Goal: Task Accomplishment & Management: Manage account settings

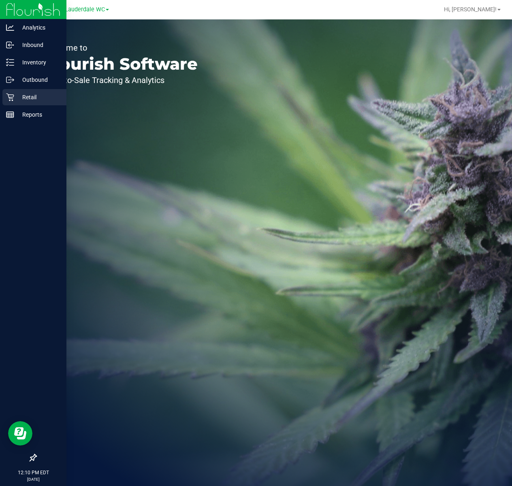
click at [14, 96] on p "Retail" at bounding box center [38, 97] width 49 height 10
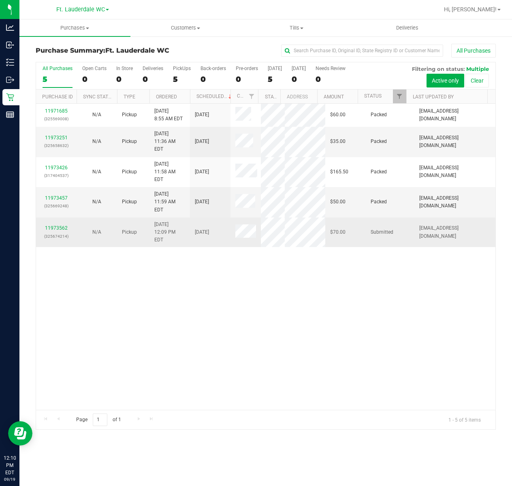
click at [64, 240] on p "(325674214)" at bounding box center [56, 236] width 31 height 8
click at [64, 231] on link "11973562" at bounding box center [56, 228] width 23 height 6
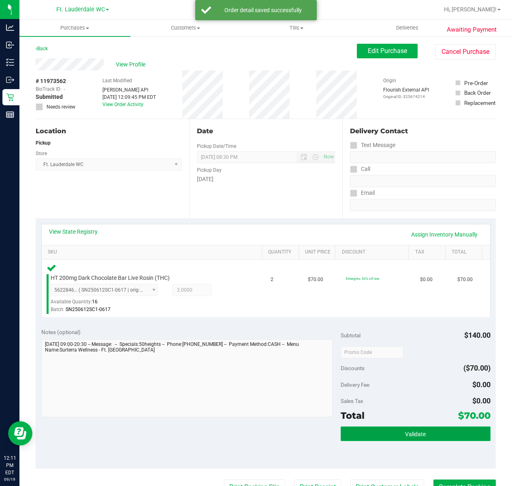
click at [435, 427] on button "Validate" at bounding box center [416, 433] width 150 height 15
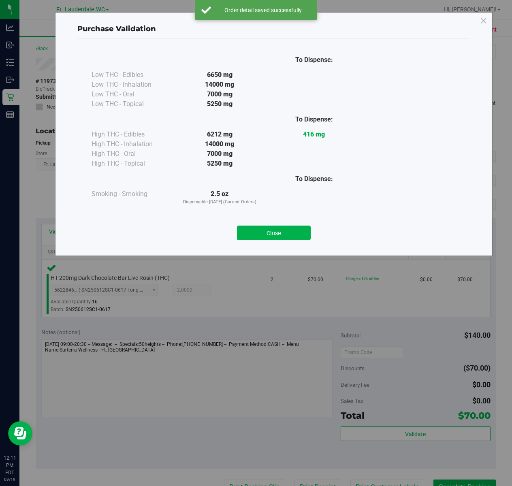
click at [266, 211] on div "To Dispense: Low THC - Edibles 6650 mg" at bounding box center [273, 131] width 381 height 164
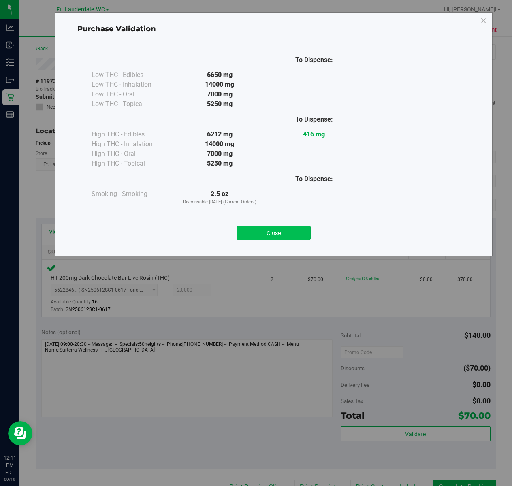
click at [269, 228] on button "Close" at bounding box center [274, 233] width 74 height 15
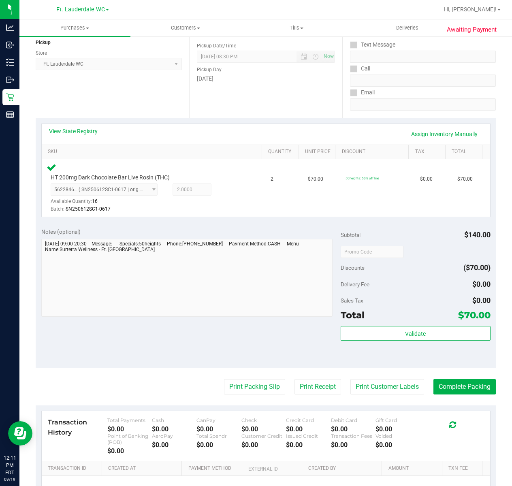
scroll to position [194, 0]
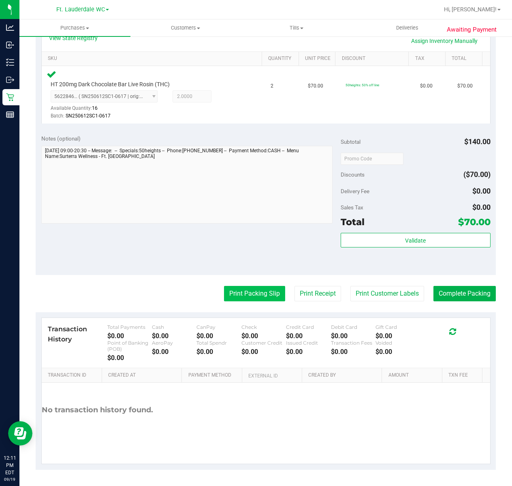
click at [234, 287] on button "Print Packing Slip" at bounding box center [254, 293] width 61 height 15
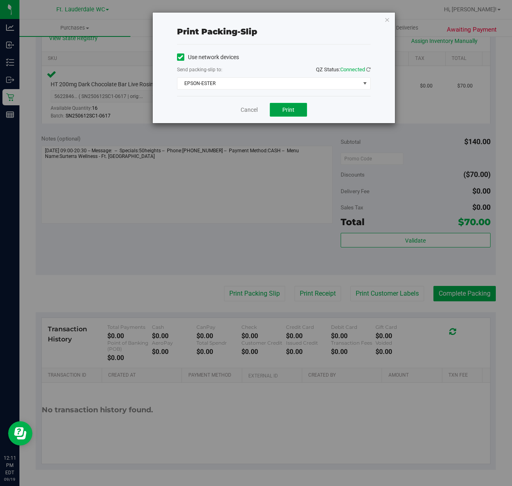
click at [289, 108] on span "Print" at bounding box center [288, 110] width 12 height 6
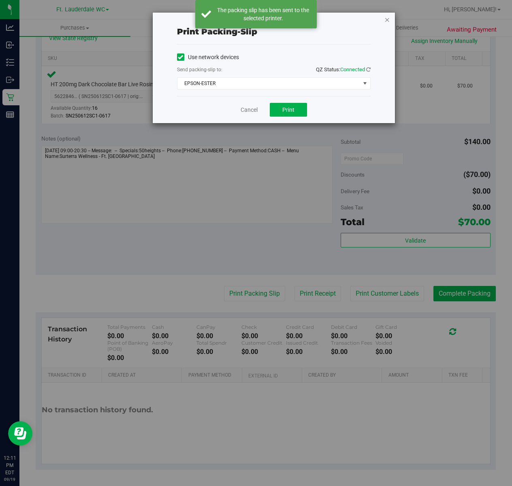
click at [384, 18] on icon "button" at bounding box center [387, 20] width 6 height 10
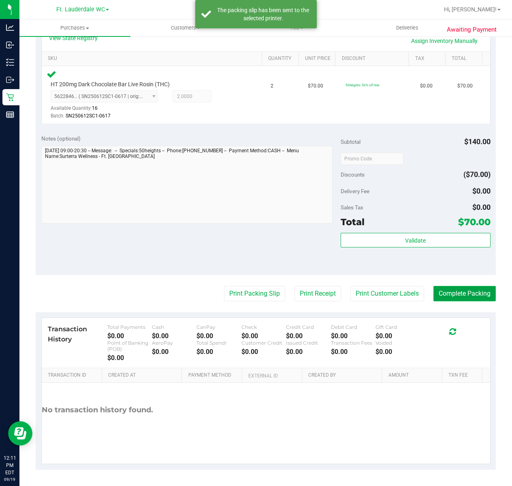
click at [458, 300] on button "Complete Packing" at bounding box center [464, 293] width 62 height 15
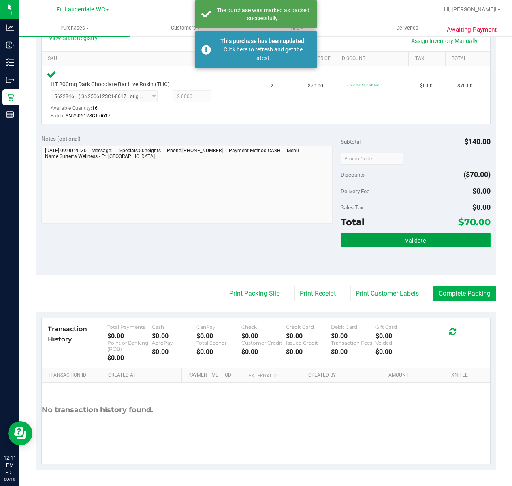
click at [417, 235] on button "Validate" at bounding box center [416, 240] width 150 height 15
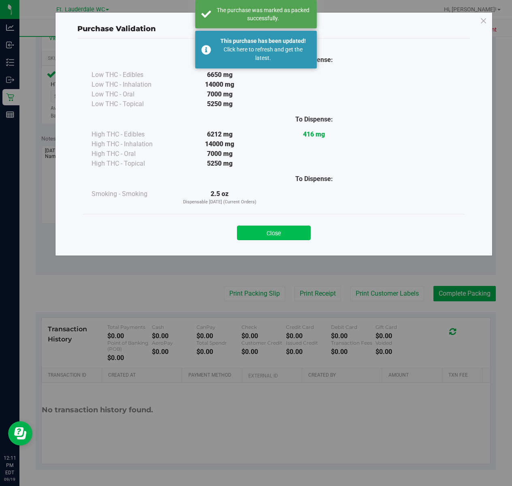
click at [298, 232] on button "Close" at bounding box center [274, 233] width 74 height 15
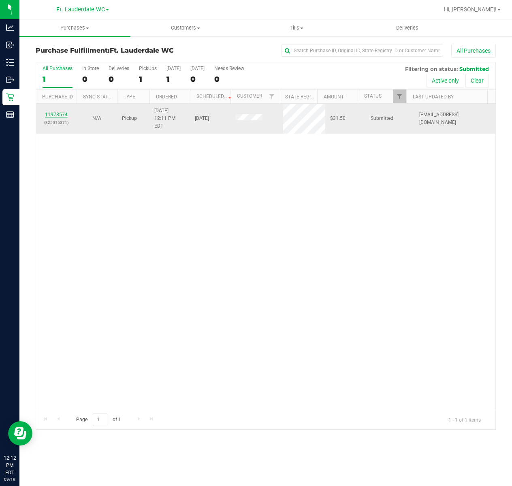
click at [60, 112] on link "11973574" at bounding box center [56, 115] width 23 height 6
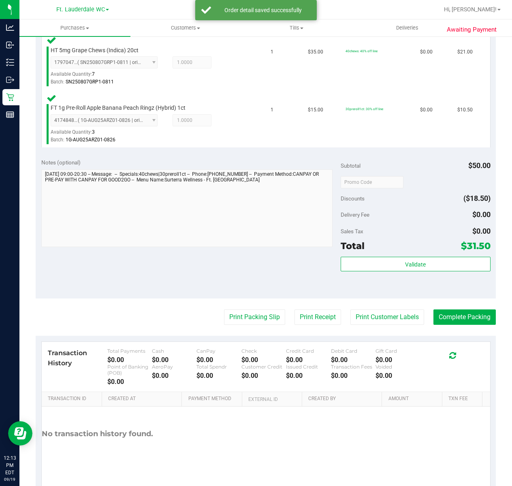
scroll to position [227, 0]
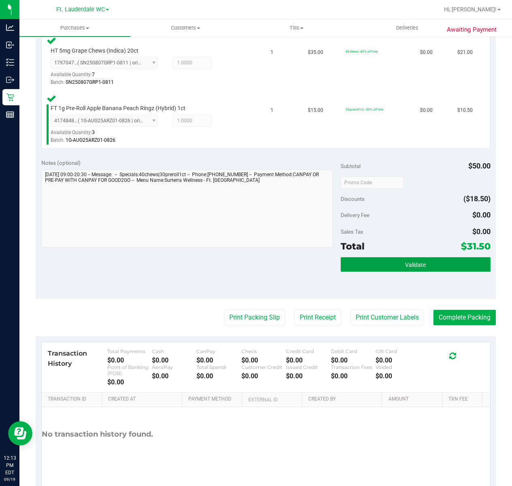
click at [405, 262] on span "Validate" at bounding box center [415, 265] width 21 height 6
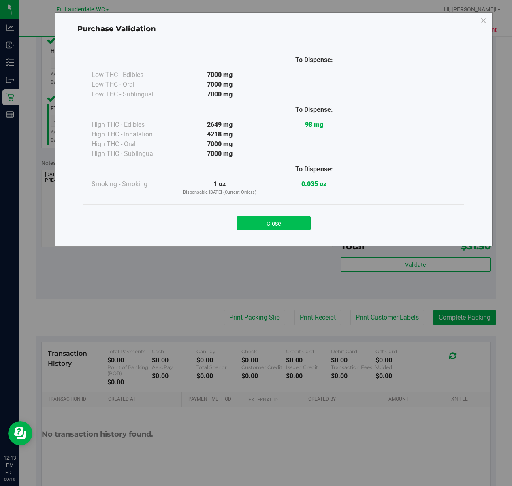
click at [279, 218] on button "Close" at bounding box center [274, 223] width 74 height 15
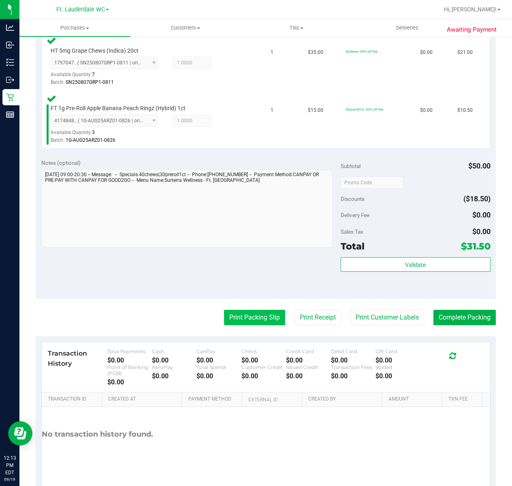
click at [251, 321] on button "Print Packing Slip" at bounding box center [254, 317] width 61 height 15
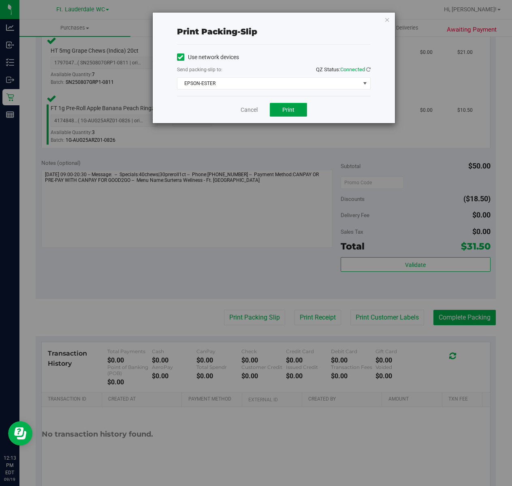
click at [298, 112] on button "Print" at bounding box center [288, 110] width 37 height 14
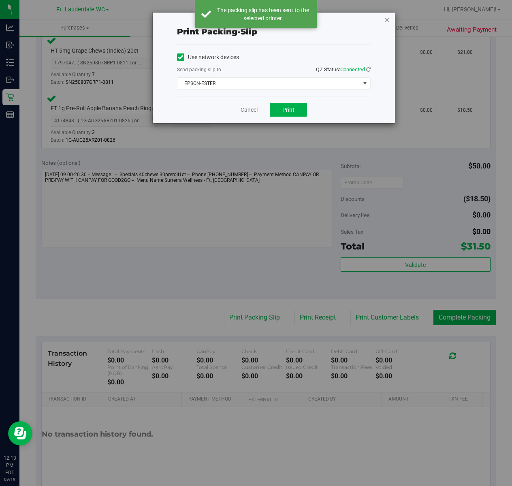
click at [388, 19] on icon "button" at bounding box center [387, 20] width 6 height 10
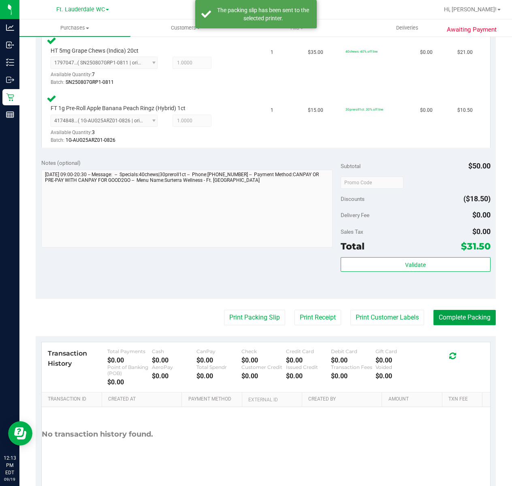
click at [447, 319] on button "Complete Packing" at bounding box center [464, 317] width 62 height 15
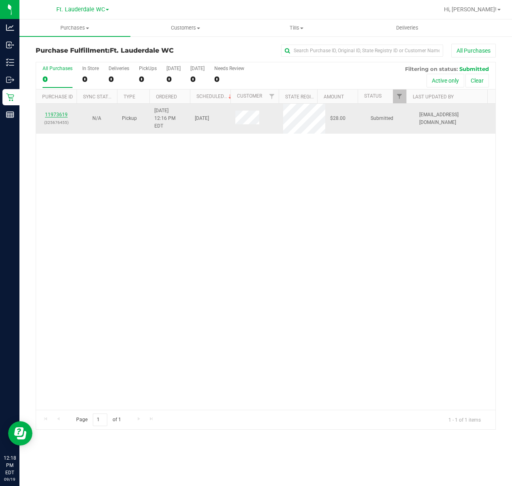
click at [56, 112] on link "11973619" at bounding box center [56, 115] width 23 height 6
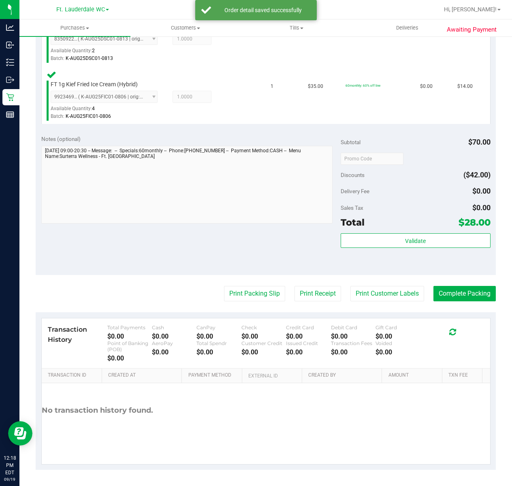
scroll to position [248, 0]
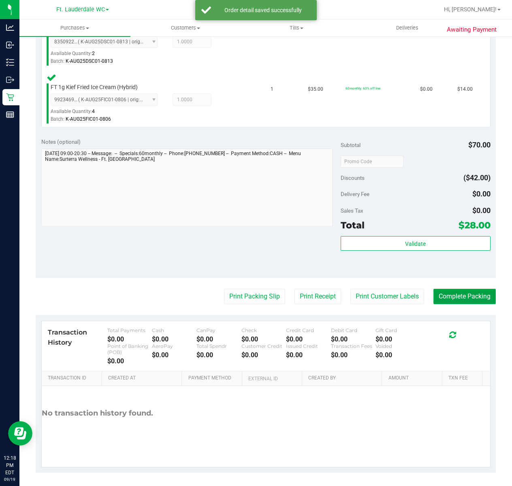
click at [447, 296] on button "Complete Packing" at bounding box center [464, 296] width 62 height 15
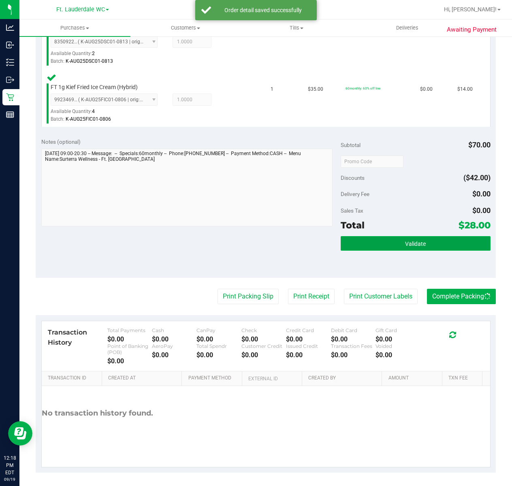
click at [415, 241] on span "Validate" at bounding box center [415, 244] width 21 height 6
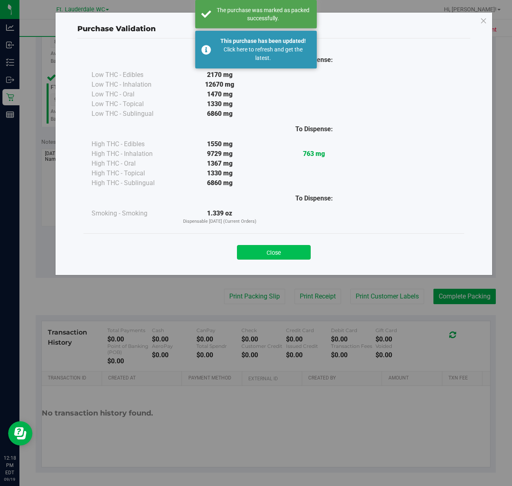
click at [279, 253] on button "Close" at bounding box center [274, 252] width 74 height 15
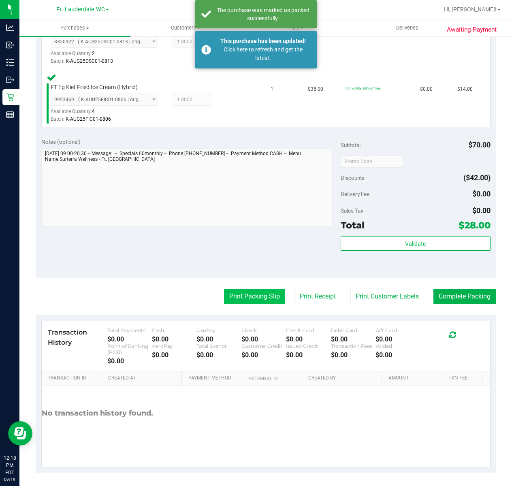
click at [251, 300] on button "Print Packing Slip" at bounding box center [254, 296] width 61 height 15
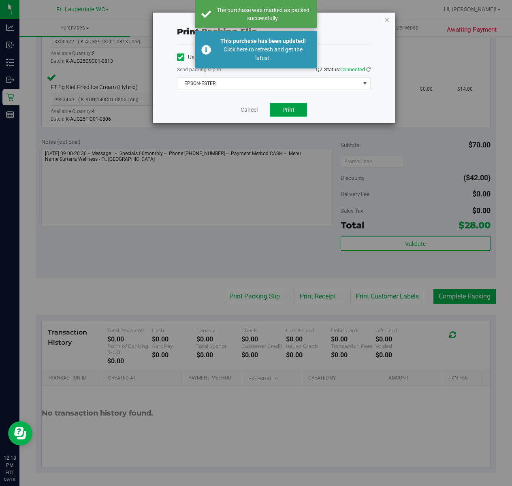
click at [288, 110] on span "Print" at bounding box center [288, 110] width 12 height 6
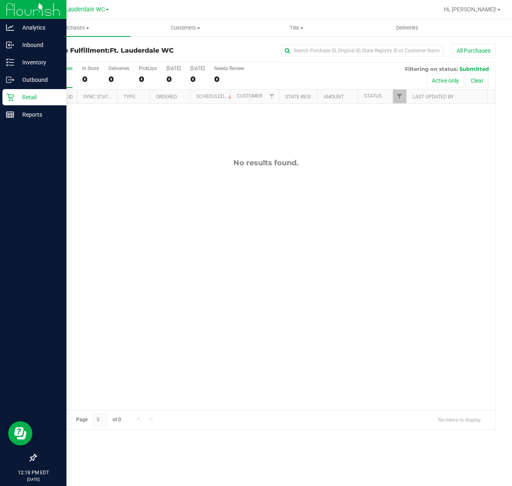
click at [10, 97] on icon at bounding box center [10, 98] width 8 height 8
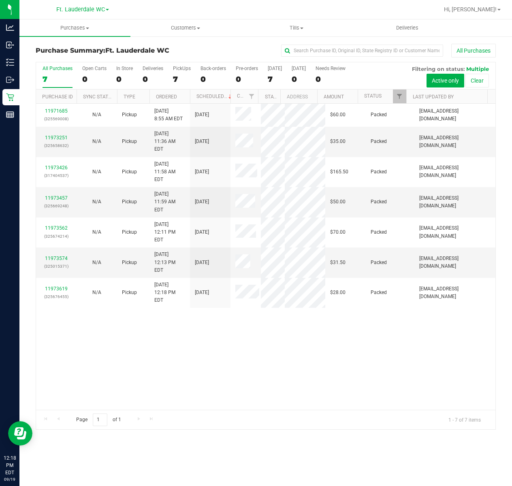
click at [226, 385] on div "11971685 (325569008) N/A Pickup [DATE] 8:55 AM EDT 9/19/2025 $60.00 Packed [EMA…" at bounding box center [265, 257] width 459 height 306
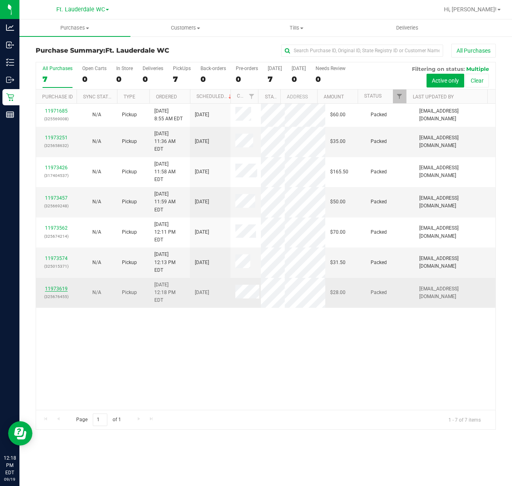
click at [57, 292] on link "11973619" at bounding box center [56, 289] width 23 height 6
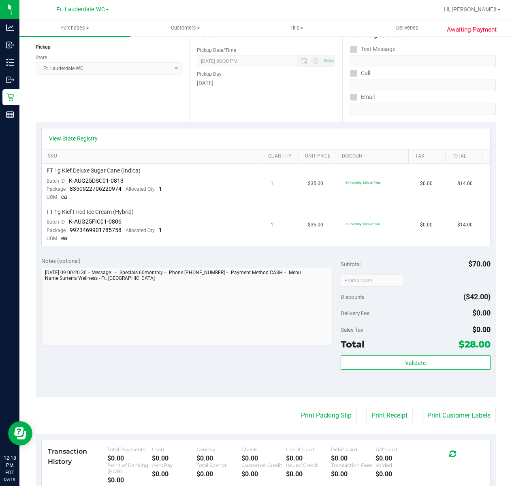
scroll to position [162, 0]
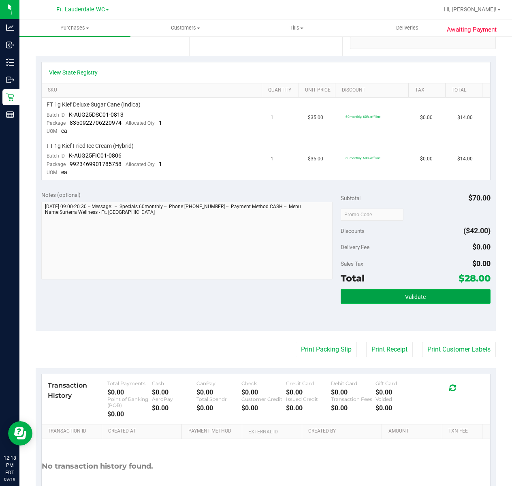
click at [389, 299] on button "Validate" at bounding box center [416, 296] width 150 height 15
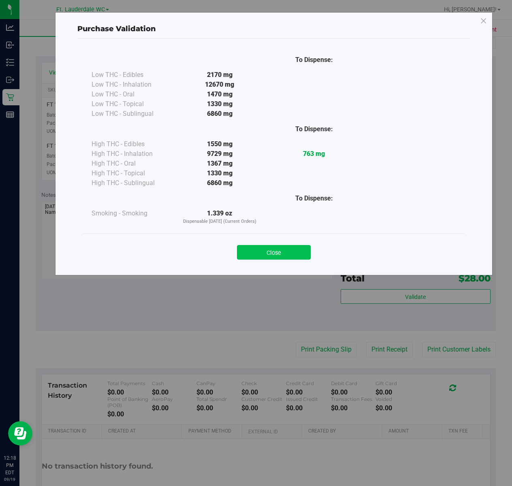
click at [282, 257] on button "Close" at bounding box center [274, 252] width 74 height 15
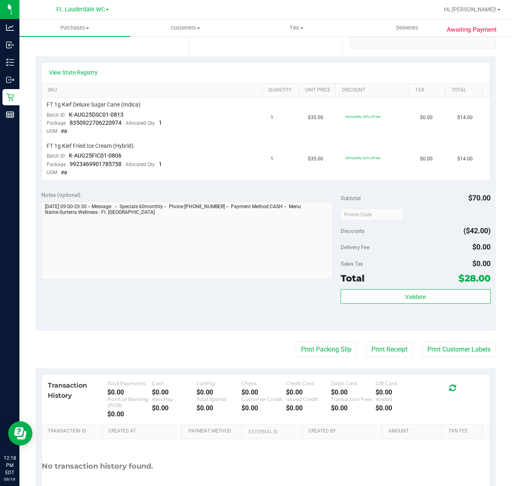
click at [321, 337] on purchase-details "Back Send Back to Created Cancel Purchase View Profile # 11973619 BioTrack ID: …" at bounding box center [266, 204] width 460 height 644
click at [318, 352] on button "Print Packing Slip" at bounding box center [326, 349] width 61 height 15
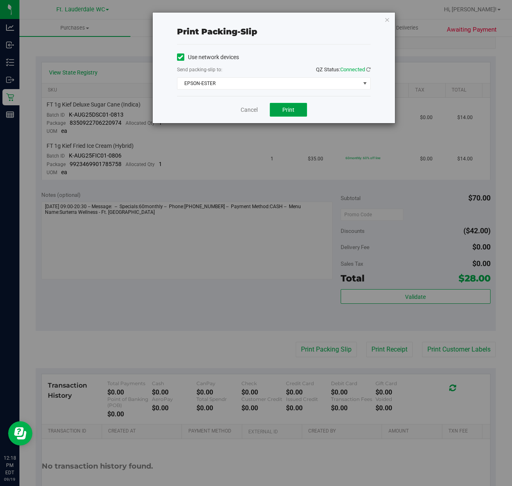
click at [284, 109] on span "Print" at bounding box center [288, 110] width 12 height 6
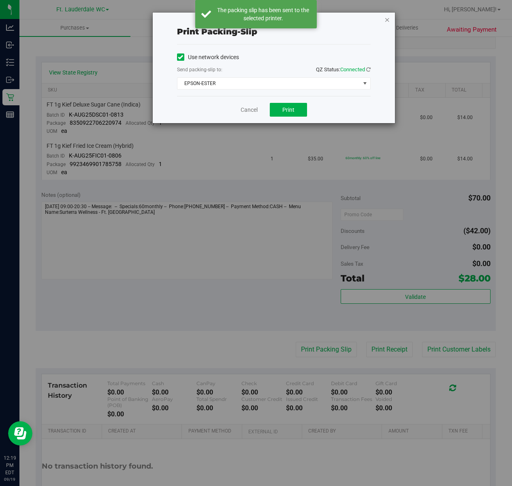
click at [386, 22] on icon "button" at bounding box center [387, 20] width 6 height 10
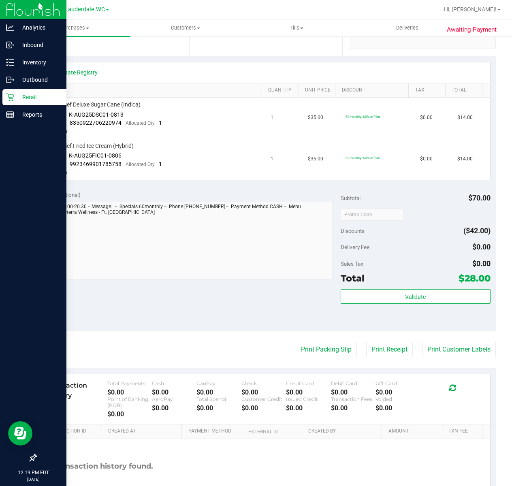
click at [11, 96] on icon at bounding box center [10, 97] width 8 height 8
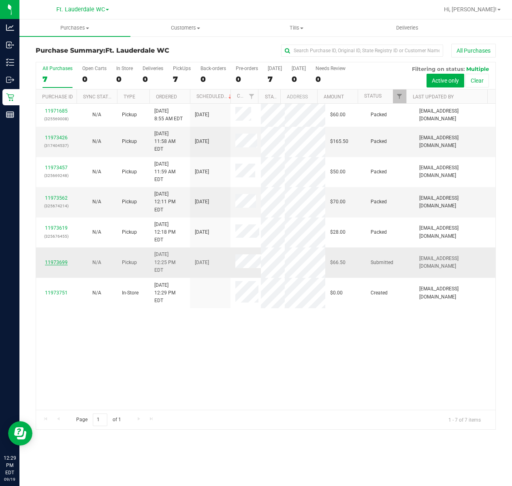
click at [57, 265] on link "11973699" at bounding box center [56, 263] width 23 height 6
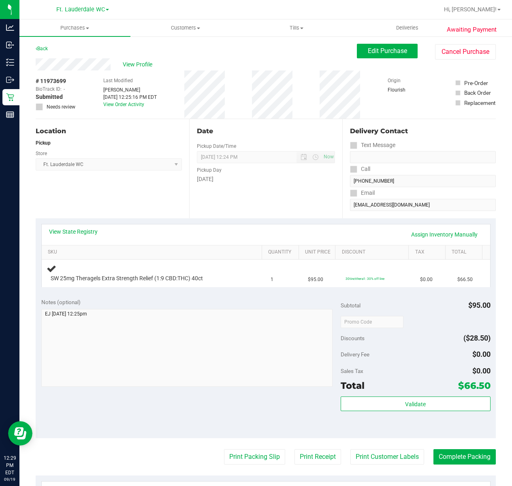
click at [196, 297] on div "Notes (optional) Subtotal $95.00 Discounts ($28.50) Delivery Fee $0.00 Sales Ta…" at bounding box center [266, 365] width 460 height 146
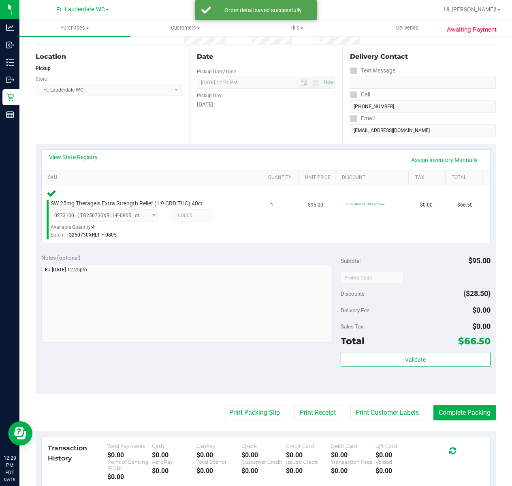
scroll to position [74, 0]
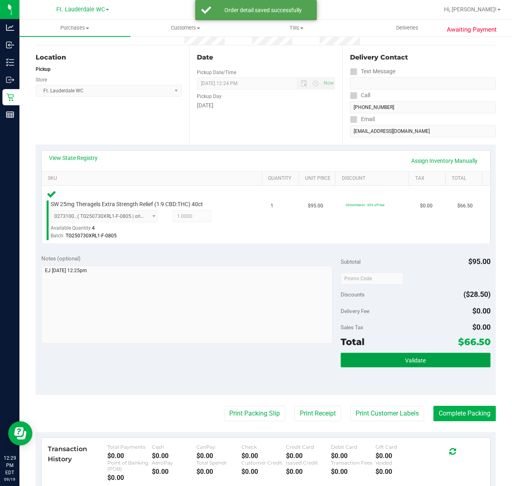
click at [409, 365] on button "Validate" at bounding box center [416, 360] width 150 height 15
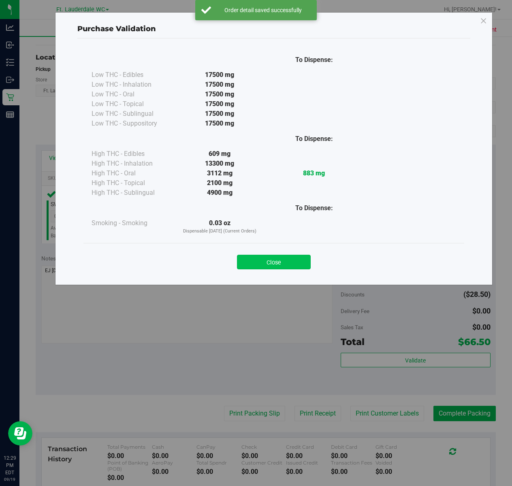
click at [279, 257] on button "Close" at bounding box center [274, 262] width 74 height 15
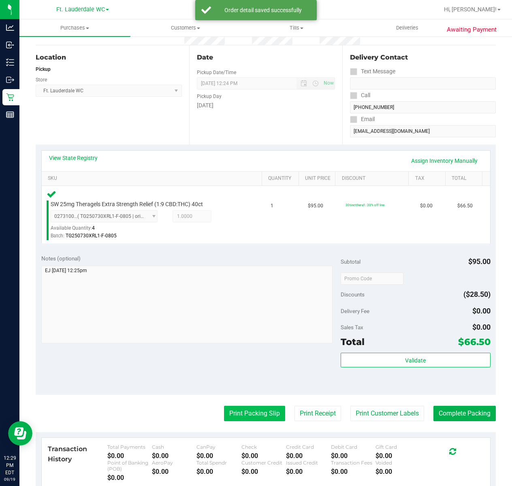
click at [241, 415] on button "Print Packing Slip" at bounding box center [254, 413] width 61 height 15
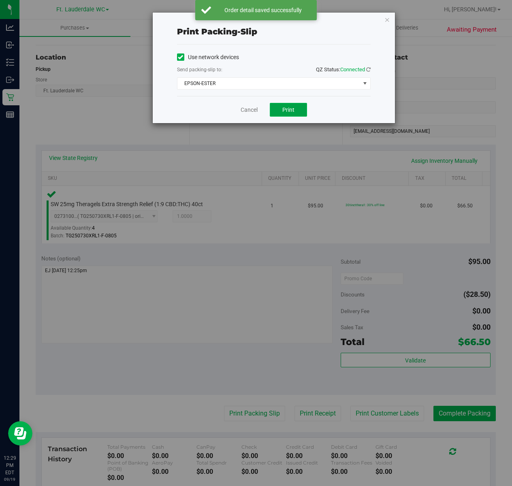
click at [288, 110] on span "Print" at bounding box center [288, 110] width 12 height 6
click at [387, 19] on icon "button" at bounding box center [387, 20] width 6 height 10
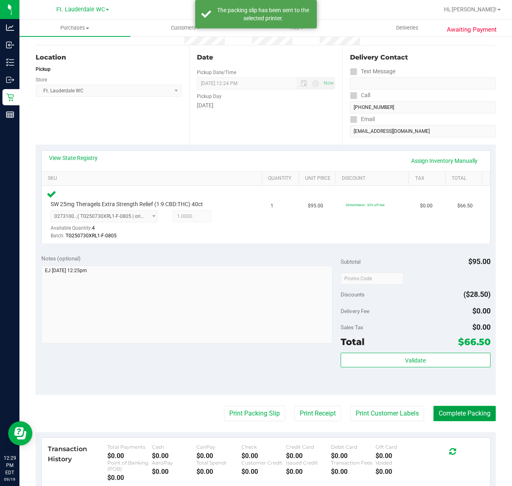
click at [462, 411] on button "Complete Packing" at bounding box center [464, 413] width 62 height 15
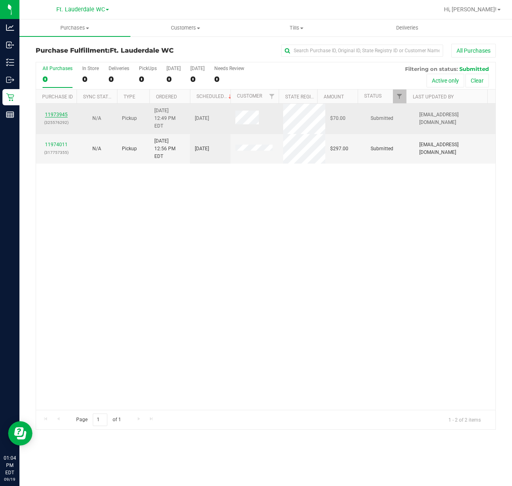
click at [66, 113] on link "11973945" at bounding box center [56, 115] width 23 height 6
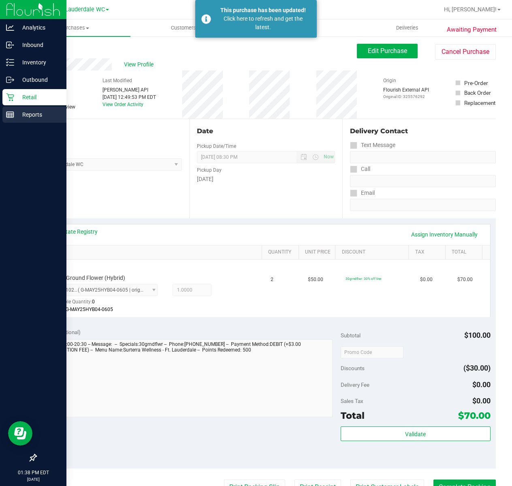
click at [10, 113] on line at bounding box center [9, 113] width 7 height 0
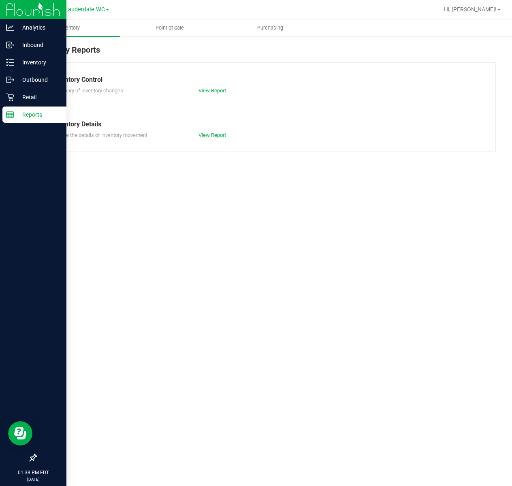
click at [44, 99] on p "Retail" at bounding box center [38, 97] width 49 height 10
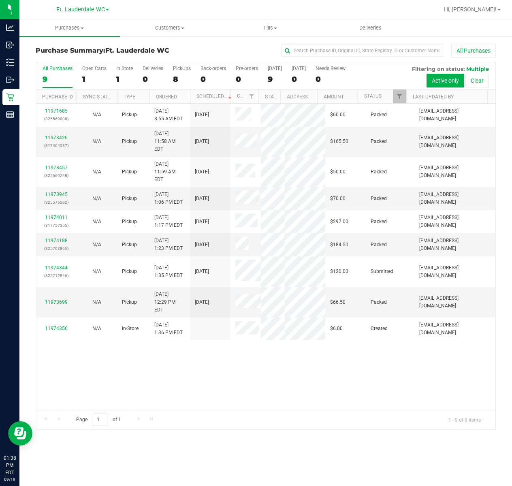
click at [279, 394] on div "11971685 (325569008) N/A Pickup [DATE] 8:55 AM EDT 9/19/2025 $60.00 Packed [EMA…" at bounding box center [265, 257] width 459 height 306
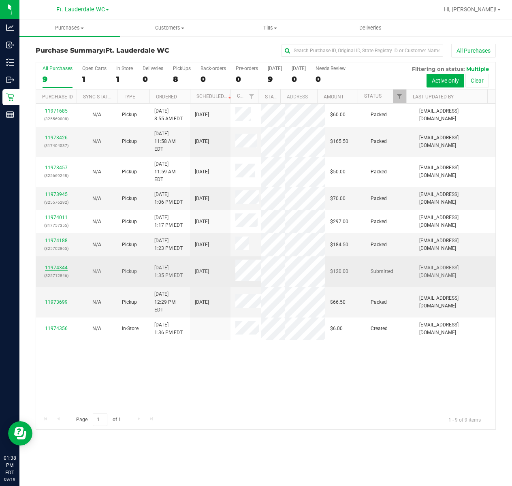
click at [49, 271] on link "11974344" at bounding box center [56, 268] width 23 height 6
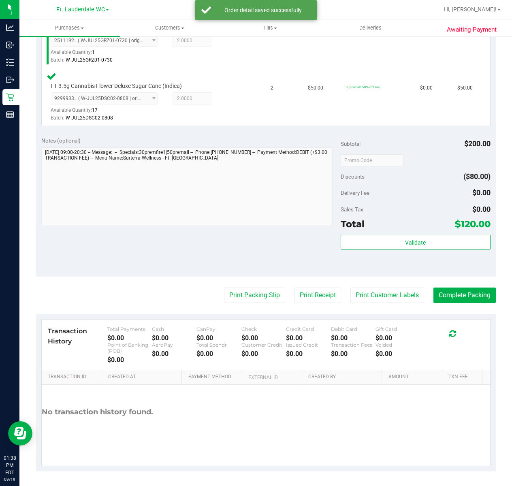
scroll to position [251, 0]
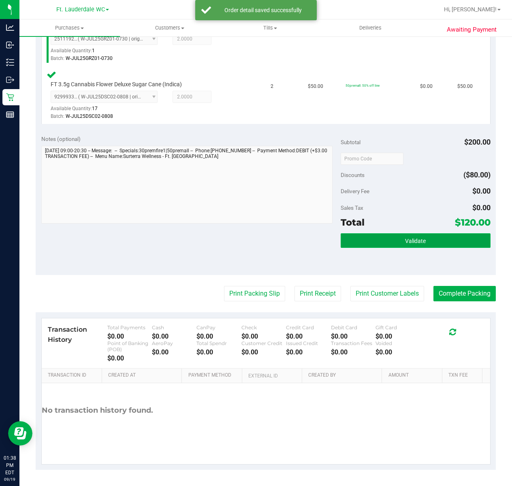
click at [406, 241] on span "Validate" at bounding box center [415, 241] width 21 height 6
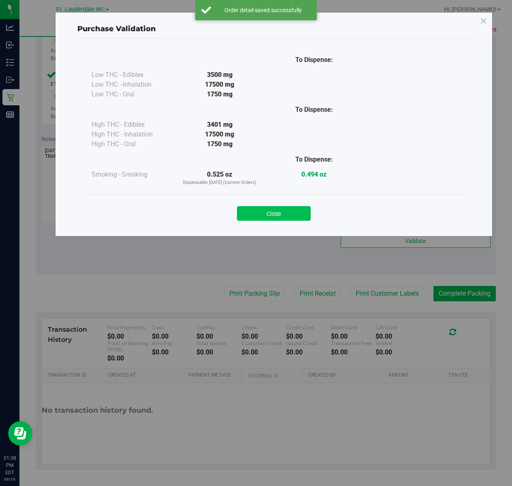
click at [264, 219] on button "Close" at bounding box center [274, 213] width 74 height 15
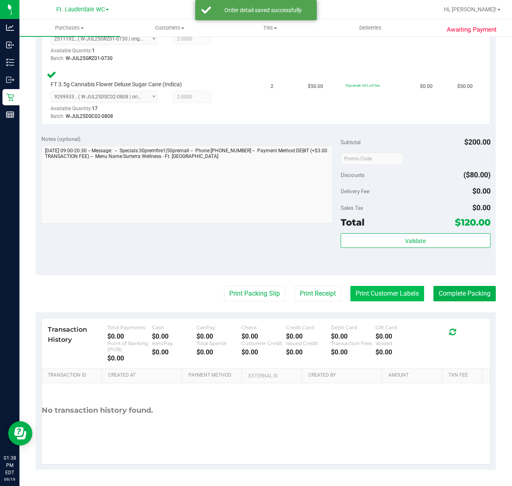
click at [383, 300] on button "Print Customer Labels" at bounding box center [387, 293] width 74 height 15
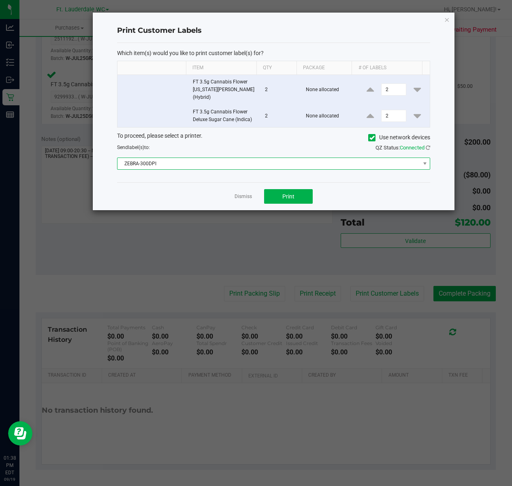
click at [203, 158] on span "ZEBRA-300DPI" at bounding box center [268, 163] width 302 height 11
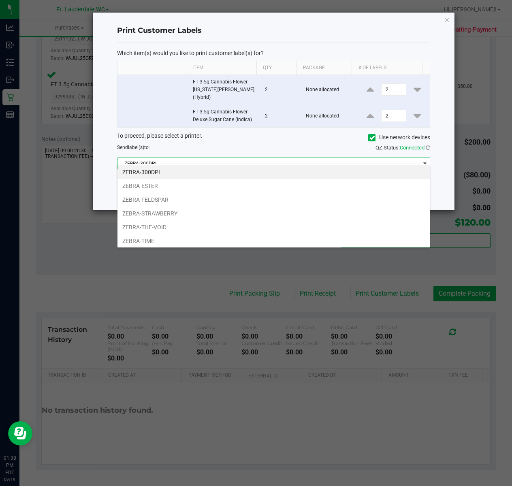
scroll to position [12, 313]
click at [159, 183] on li "ZEBRA-ESTER" at bounding box center [273, 186] width 312 height 14
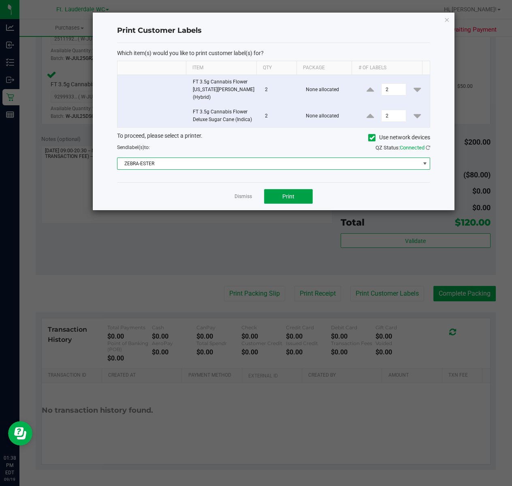
click at [306, 193] on button "Print" at bounding box center [288, 196] width 49 height 15
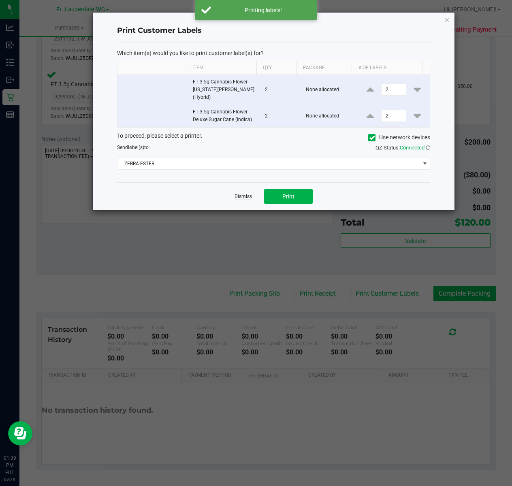
click at [240, 193] on link "Dismiss" at bounding box center [242, 196] width 17 height 7
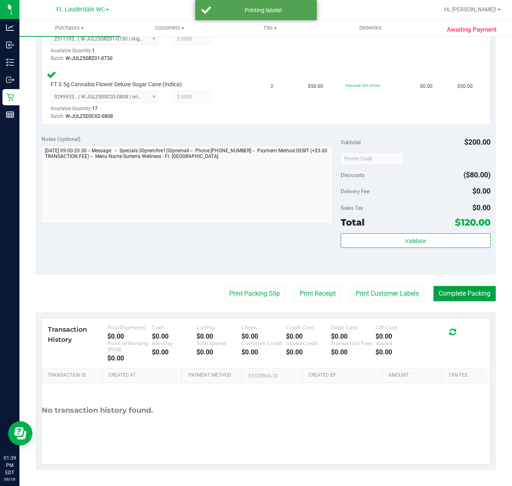
click at [465, 290] on button "Complete Packing" at bounding box center [464, 293] width 62 height 15
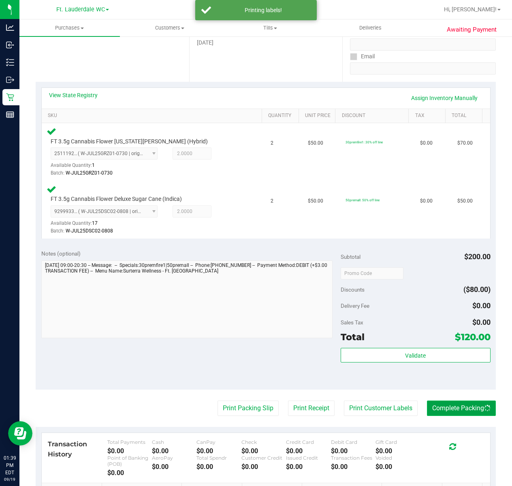
scroll to position [0, 0]
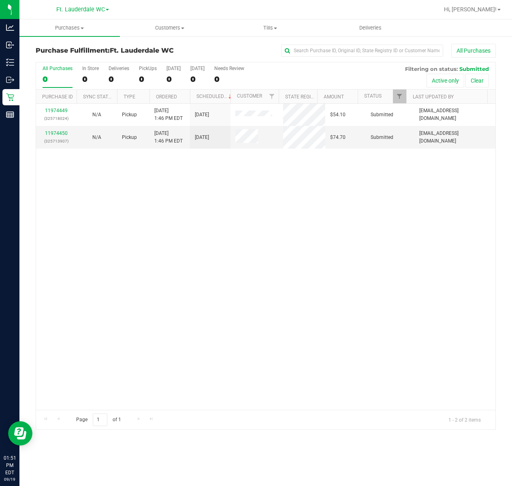
click at [162, 268] on div "11974449 (325718024) N/A Pickup [DATE] 1:46 PM EDT 9/19/2025 $54.10 Submitted […" at bounding box center [265, 257] width 459 height 306
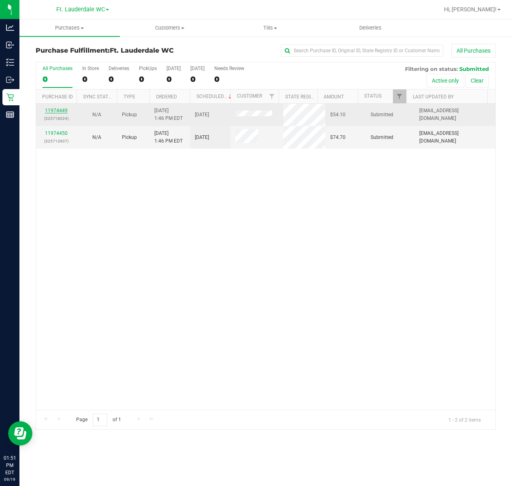
click at [53, 110] on link "11974449" at bounding box center [56, 111] width 23 height 6
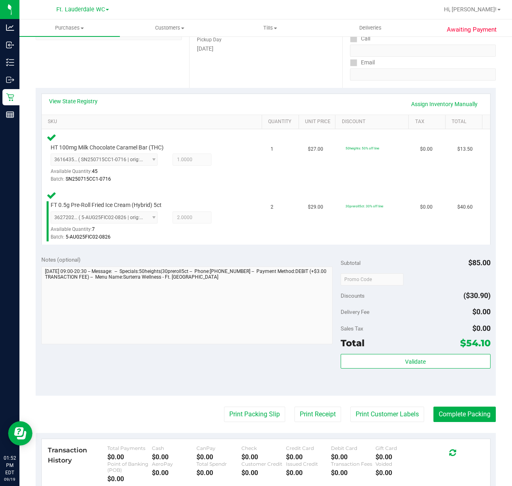
scroll to position [248, 0]
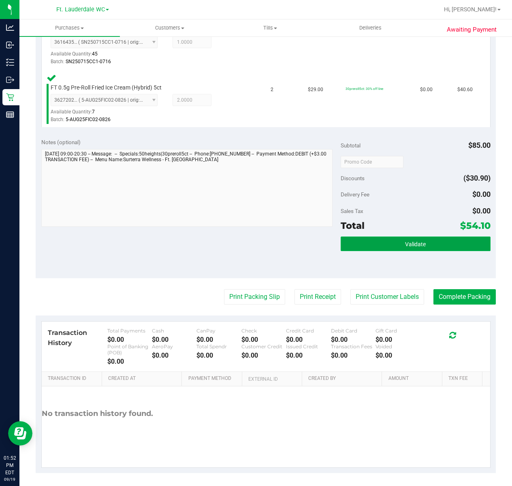
click at [409, 250] on button "Validate" at bounding box center [416, 243] width 150 height 15
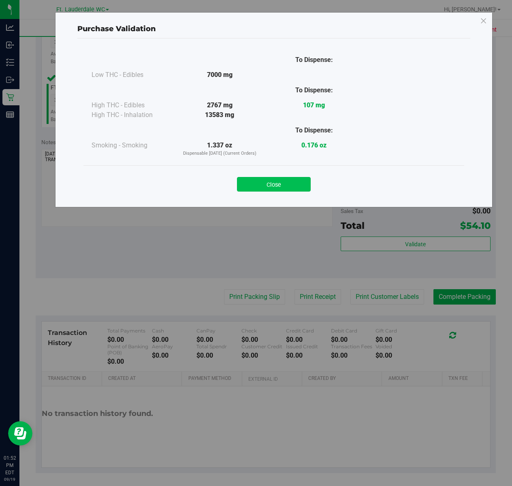
click at [285, 187] on button "Close" at bounding box center [274, 184] width 74 height 15
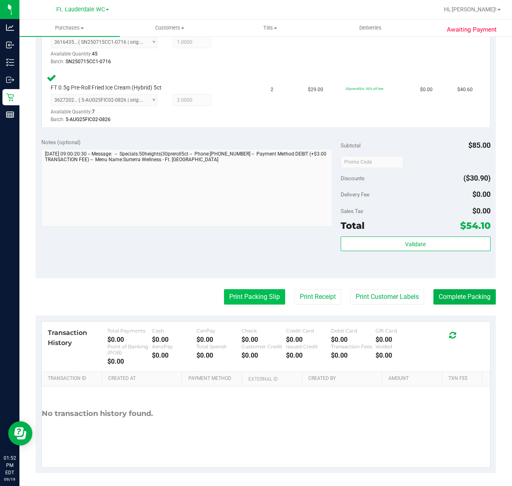
click at [228, 294] on button "Print Packing Slip" at bounding box center [254, 296] width 61 height 15
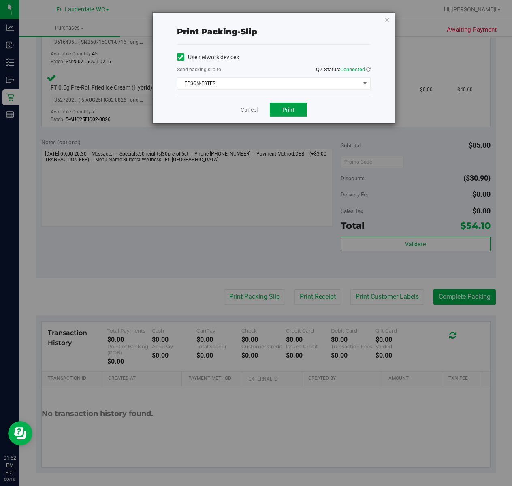
click at [283, 117] on button "Print" at bounding box center [288, 110] width 37 height 14
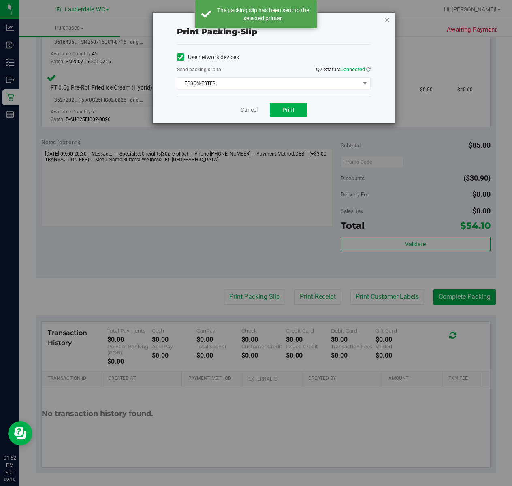
click at [386, 20] on icon "button" at bounding box center [387, 20] width 6 height 10
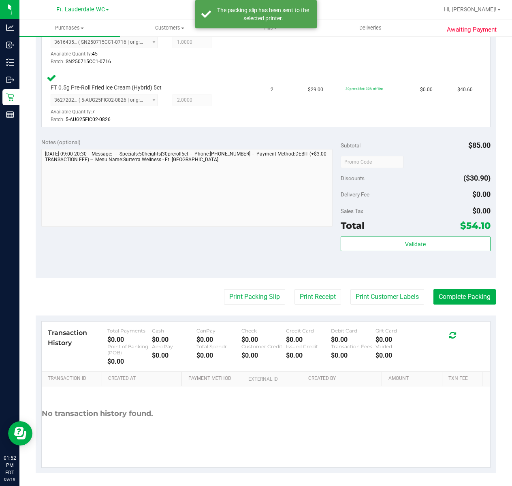
scroll to position [251, 0]
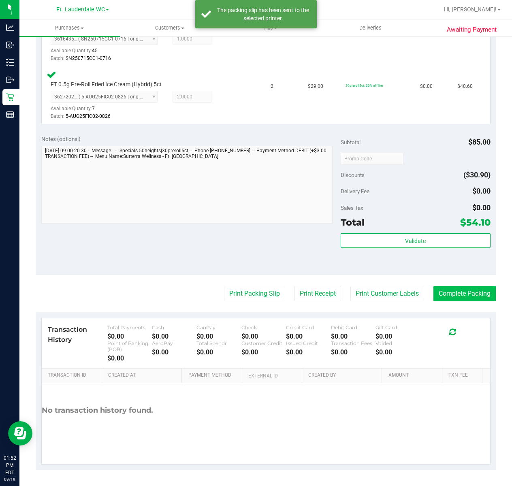
click at [472, 296] on button "Complete Packing" at bounding box center [464, 293] width 62 height 15
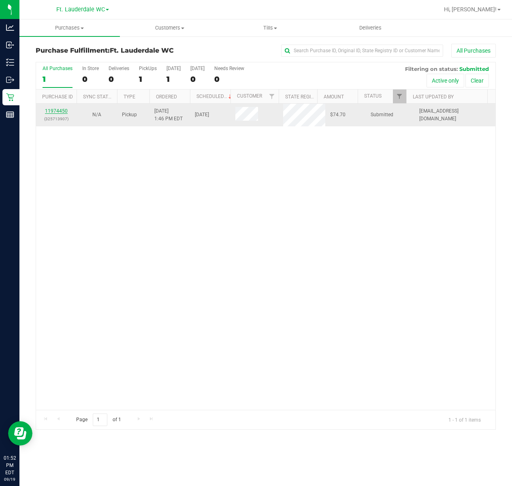
click at [62, 112] on link "11974450" at bounding box center [56, 111] width 23 height 6
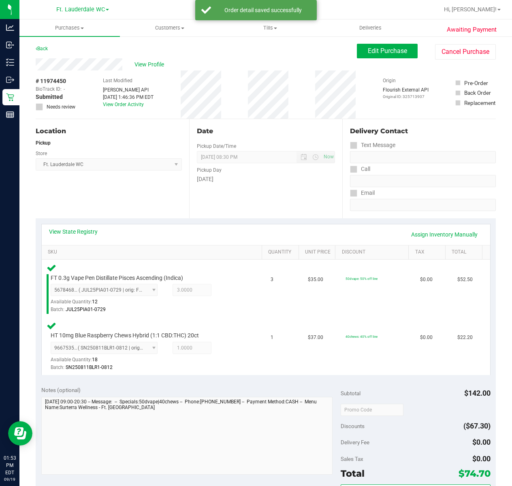
scroll to position [251, 0]
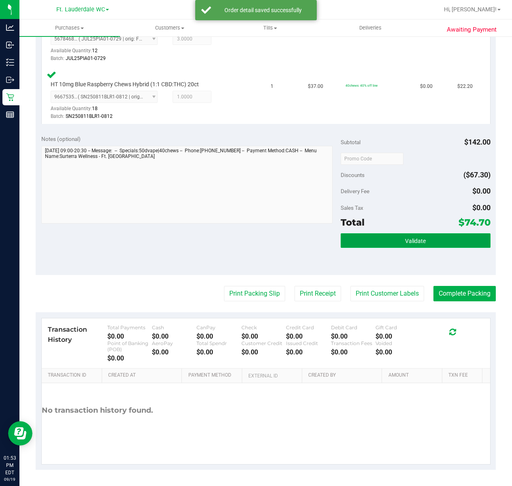
click at [373, 235] on button "Validate" at bounding box center [416, 240] width 150 height 15
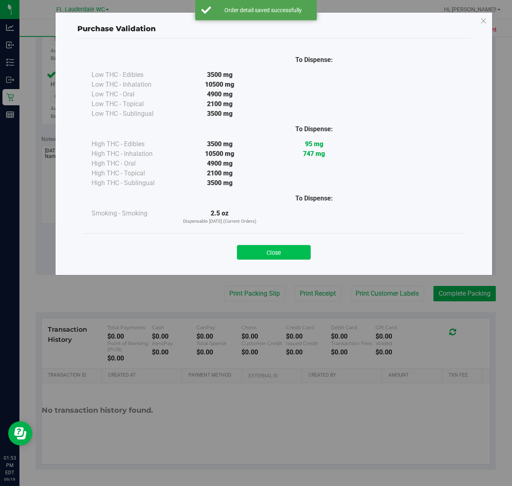
click at [266, 247] on button "Close" at bounding box center [274, 252] width 74 height 15
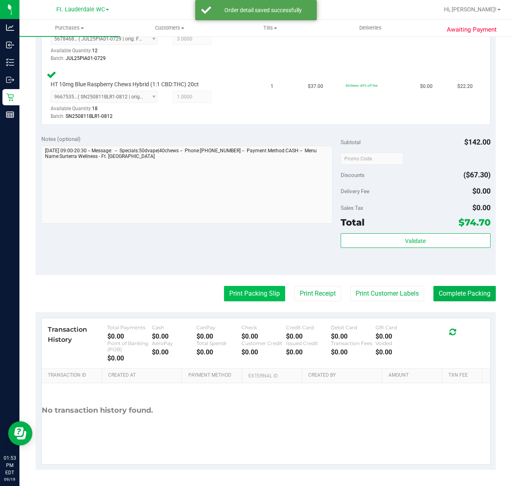
click at [251, 289] on button "Print Packing Slip" at bounding box center [254, 293] width 61 height 15
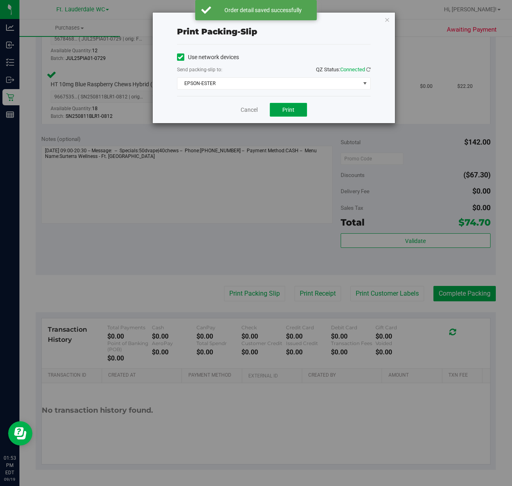
click at [282, 104] on button "Print" at bounding box center [288, 110] width 37 height 14
click at [386, 19] on icon "button" at bounding box center [387, 20] width 6 height 10
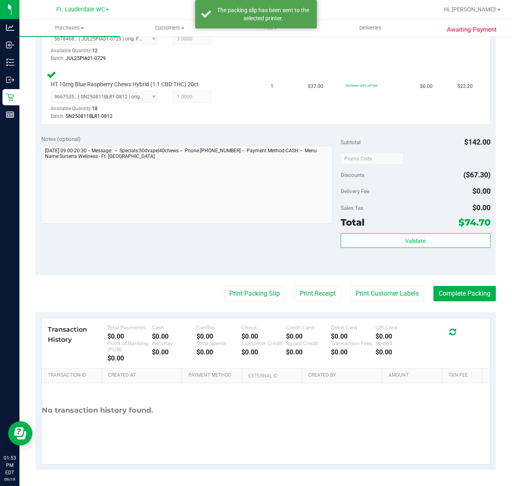
click at [460, 275] on purchase-details "Back Edit Purchase Cancel Purchase View Profile # 11974450 BioTrack ID: - Submi…" at bounding box center [266, 131] width 460 height 677
click at [471, 268] on div "Validate" at bounding box center [416, 251] width 150 height 36
click at [472, 286] on button "Complete Packing" at bounding box center [464, 293] width 62 height 15
click at [451, 289] on button "Complete Packing" at bounding box center [464, 293] width 62 height 15
